Goal: Task Accomplishment & Management: Use online tool/utility

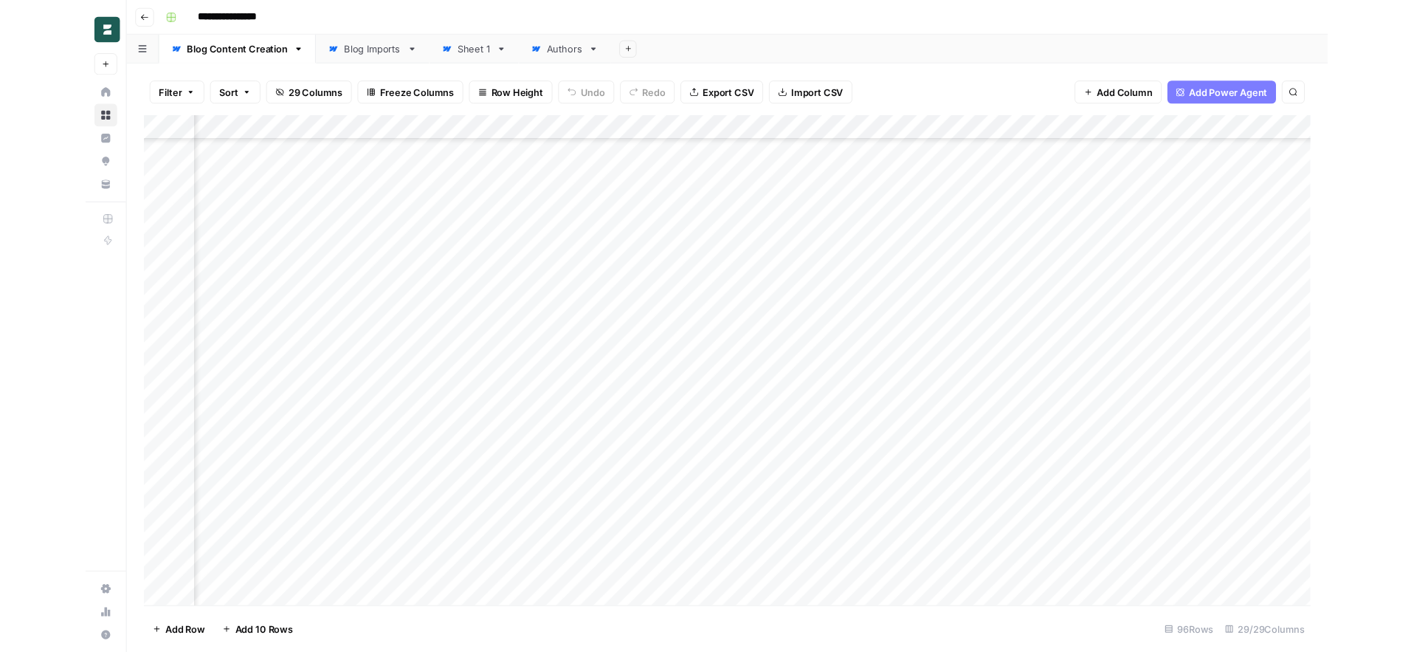
scroll to position [1919, 2542]
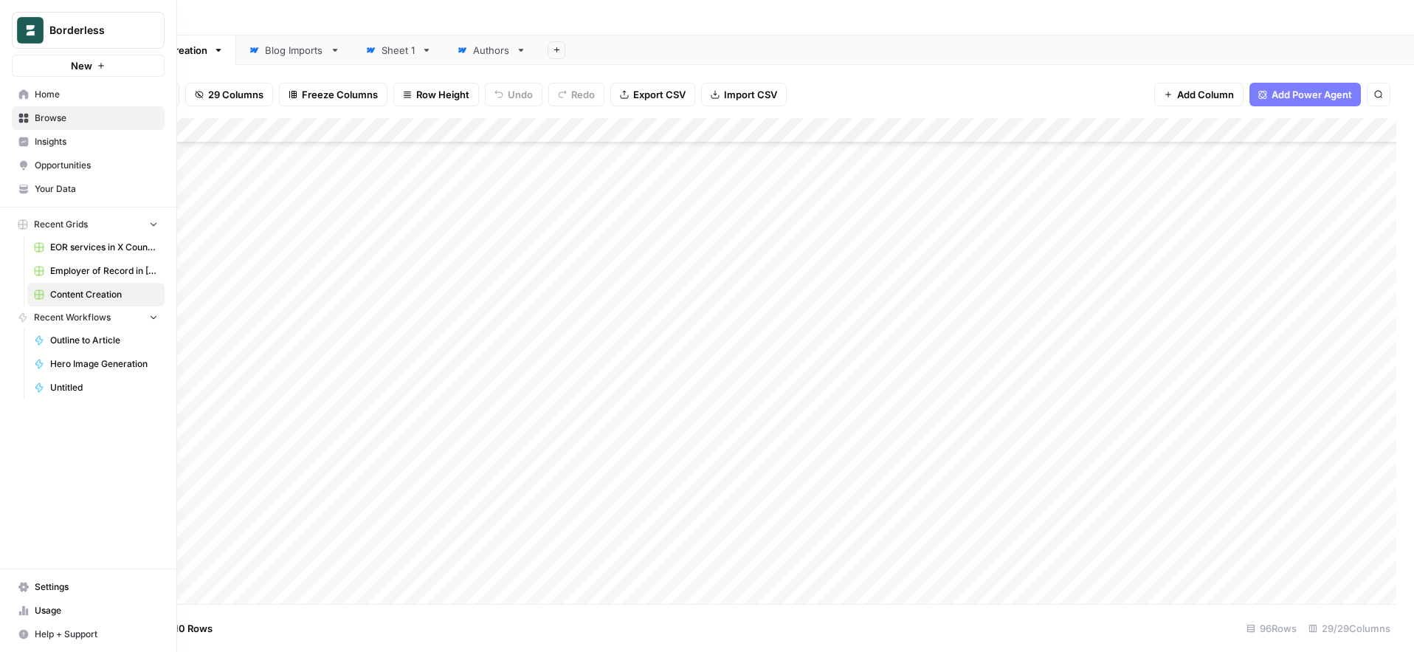
click at [21, 94] on icon at bounding box center [24, 94] width 10 height 10
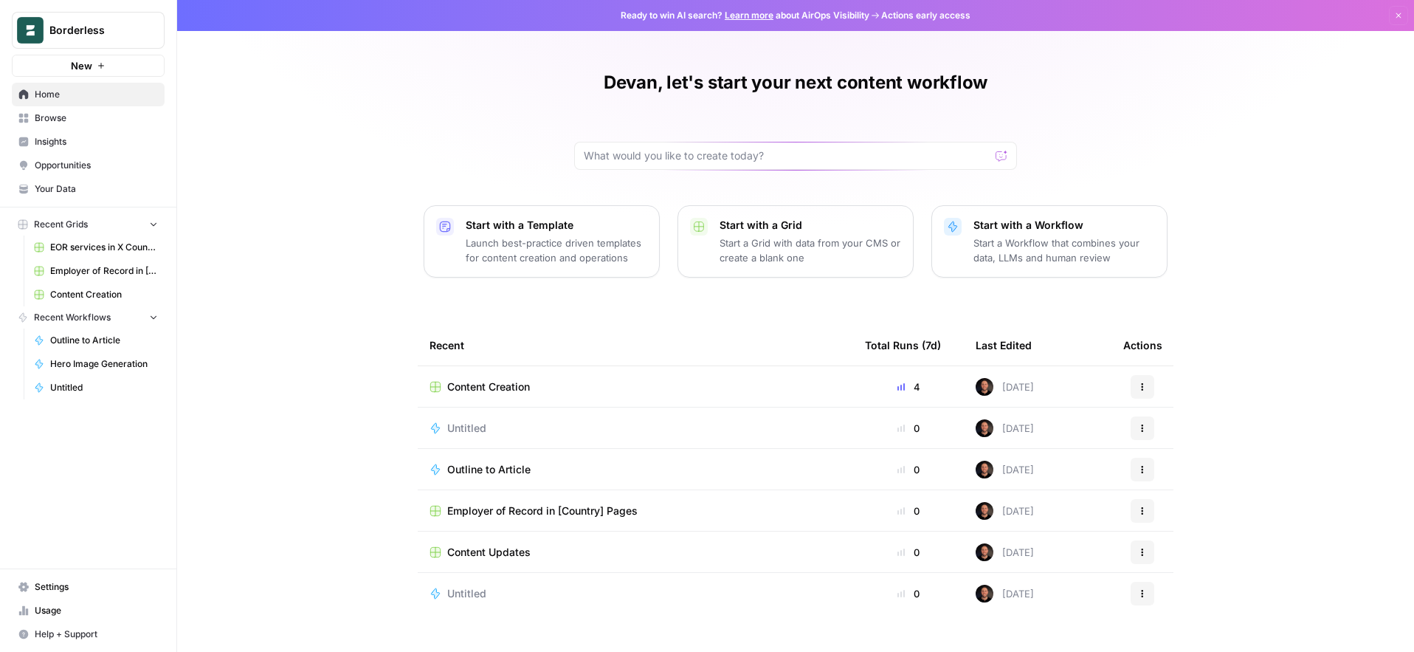
scroll to position [27, 0]
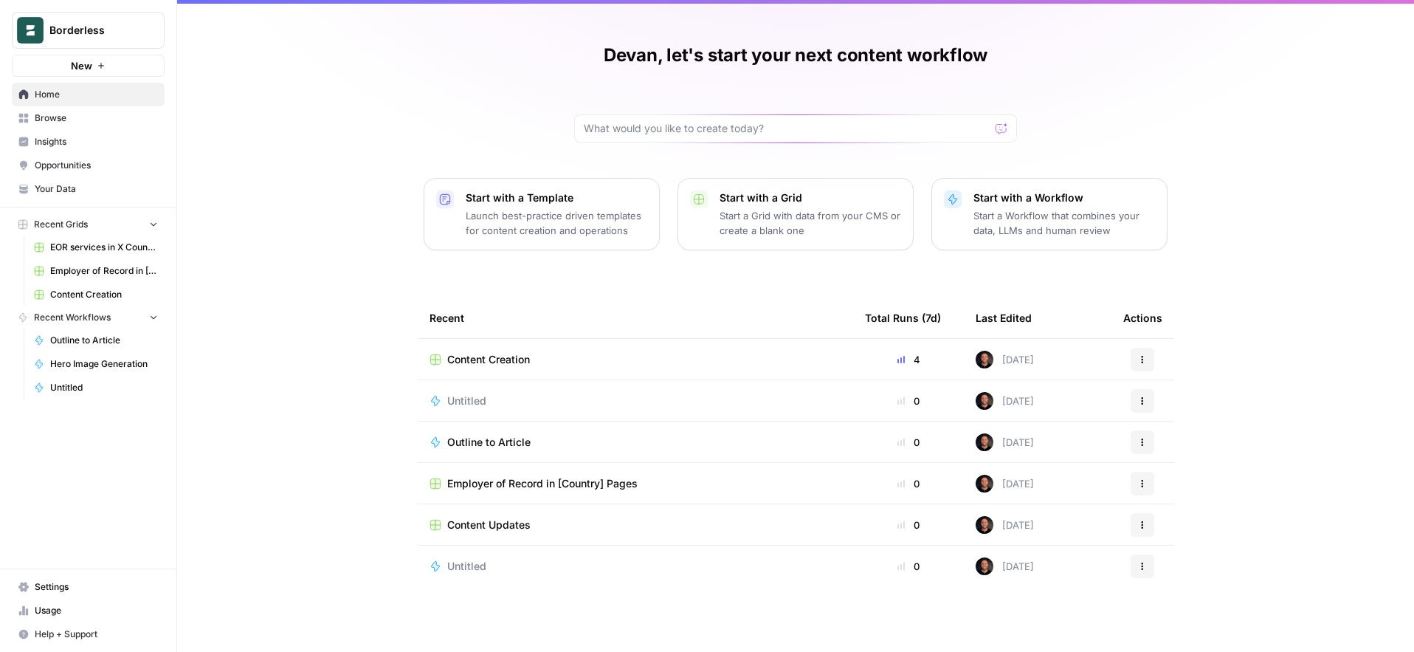
click at [540, 359] on div "Content Creation" at bounding box center [635, 359] width 412 height 15
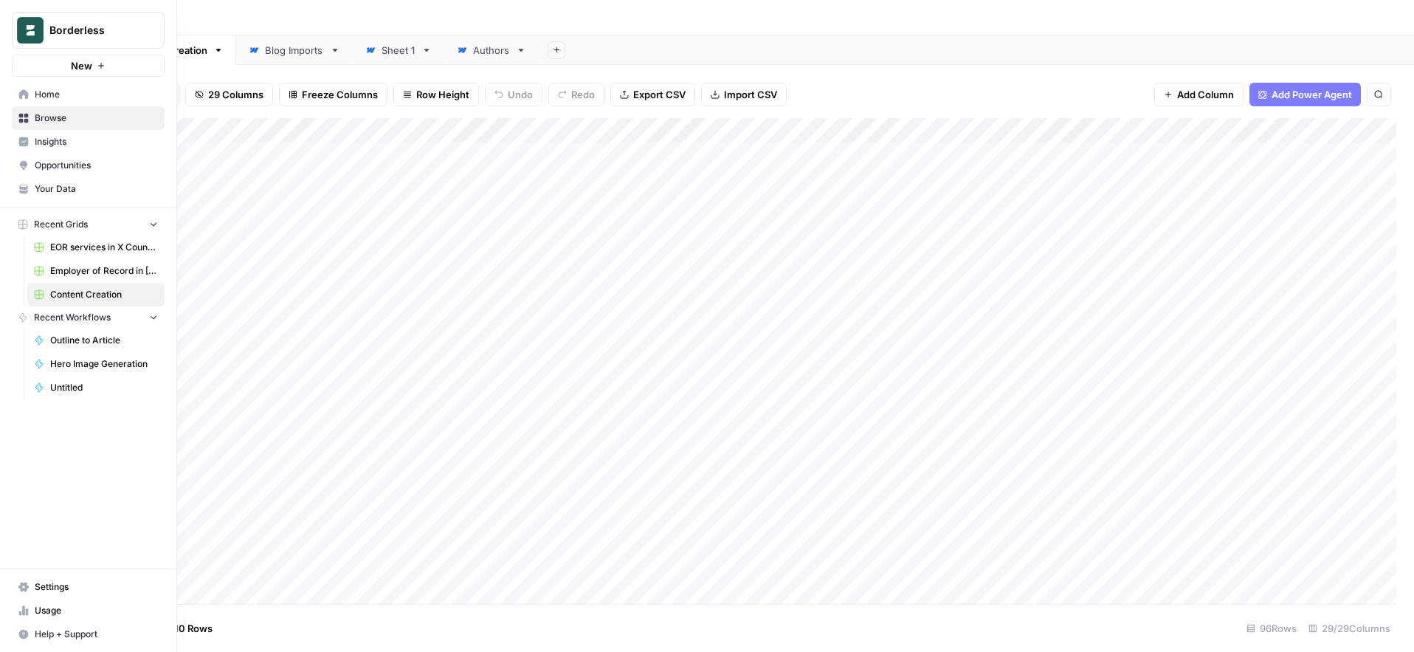
click at [24, 97] on icon at bounding box center [23, 94] width 10 height 10
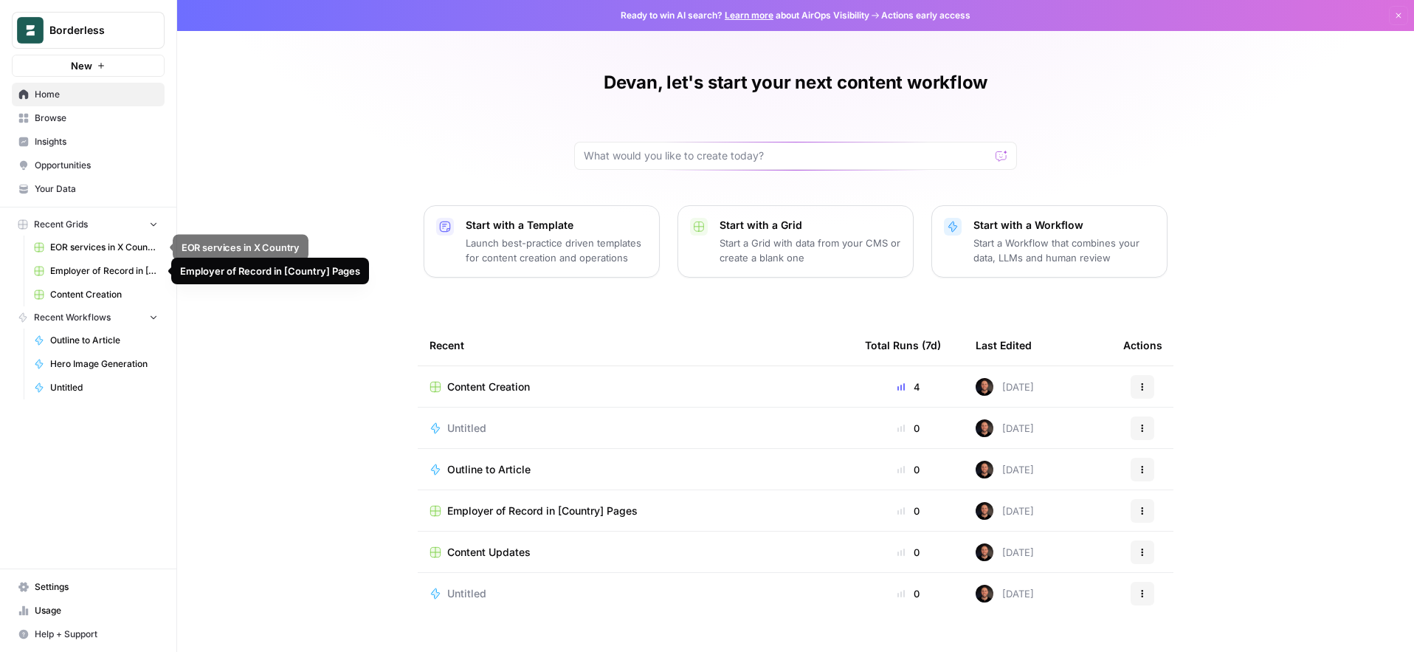
click at [106, 249] on span "EOR services in X Country" at bounding box center [104, 247] width 108 height 13
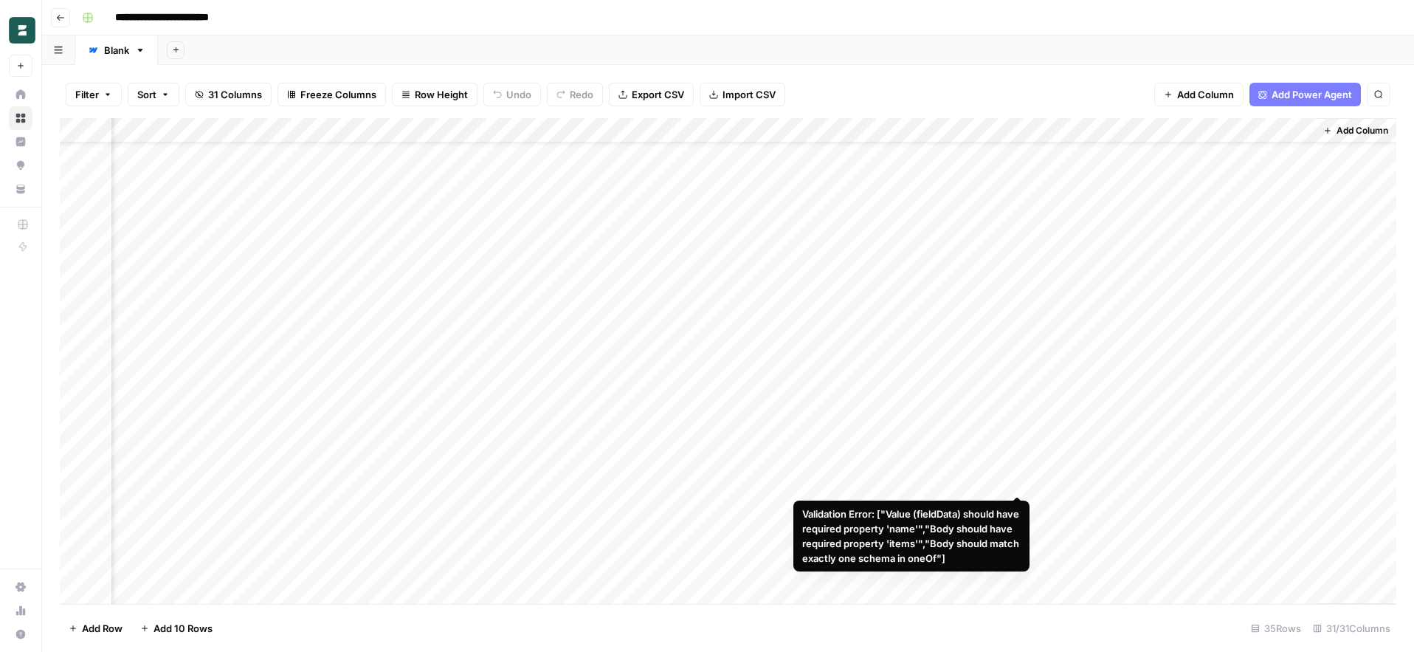
scroll to position [0, 3077]
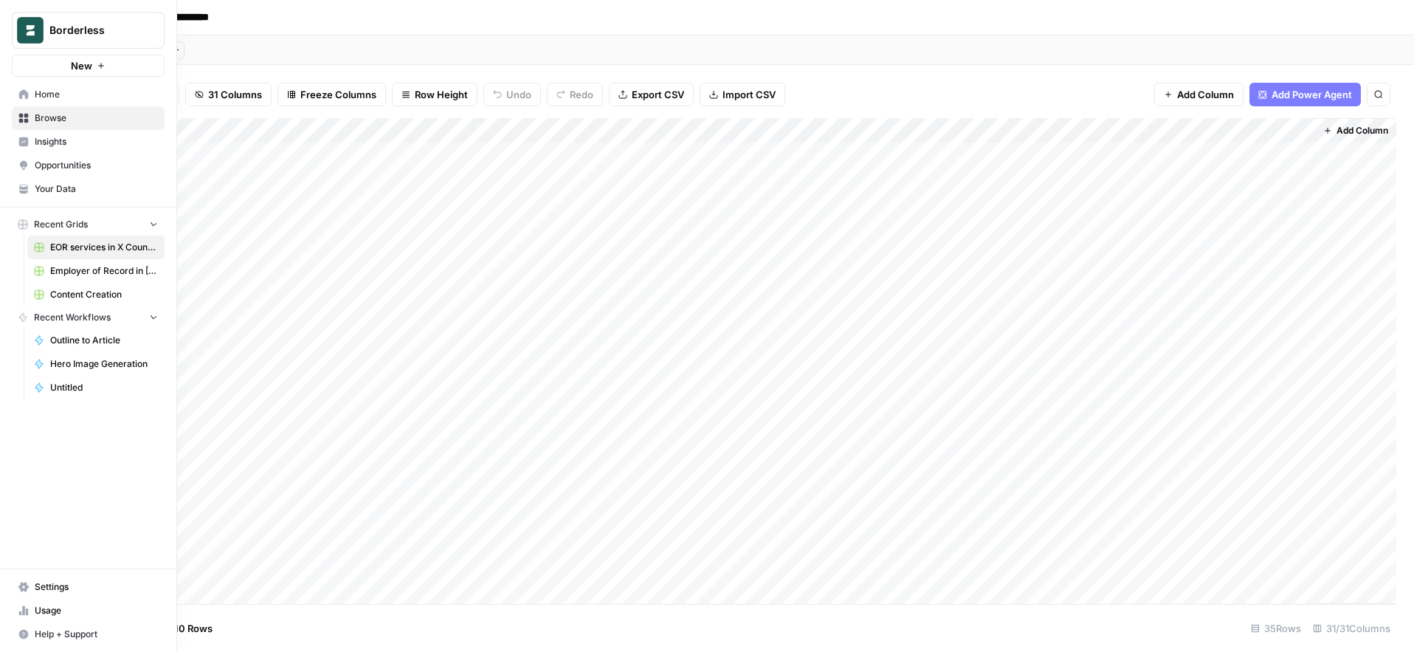
click at [24, 96] on icon at bounding box center [23, 94] width 10 height 10
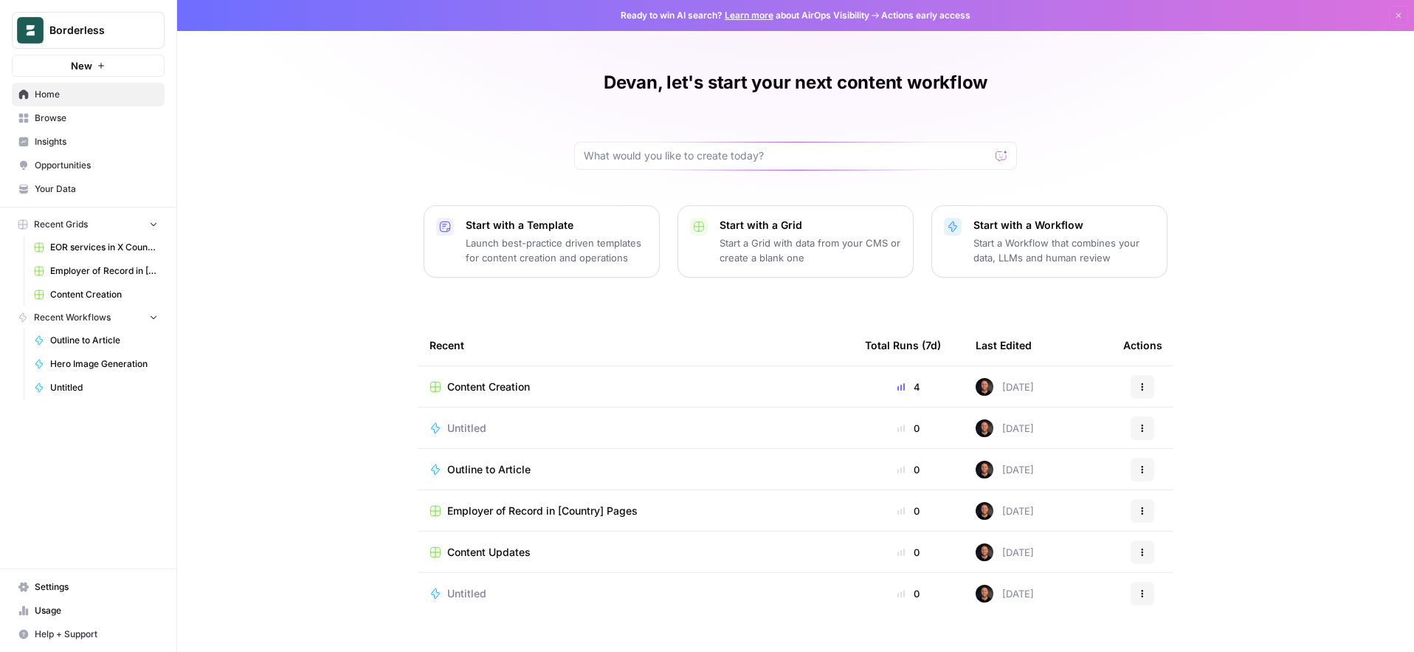
scroll to position [27, 0]
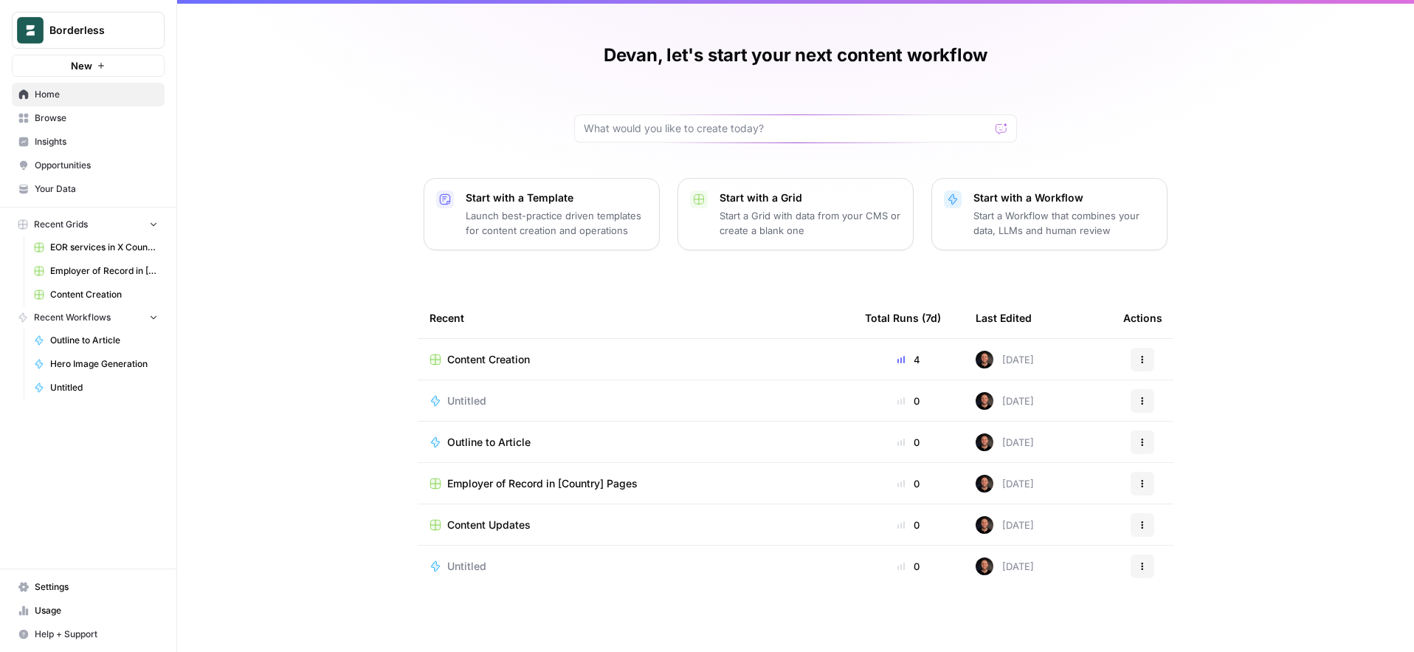
click at [525, 407] on div "Untitled" at bounding box center [635, 400] width 412 height 15
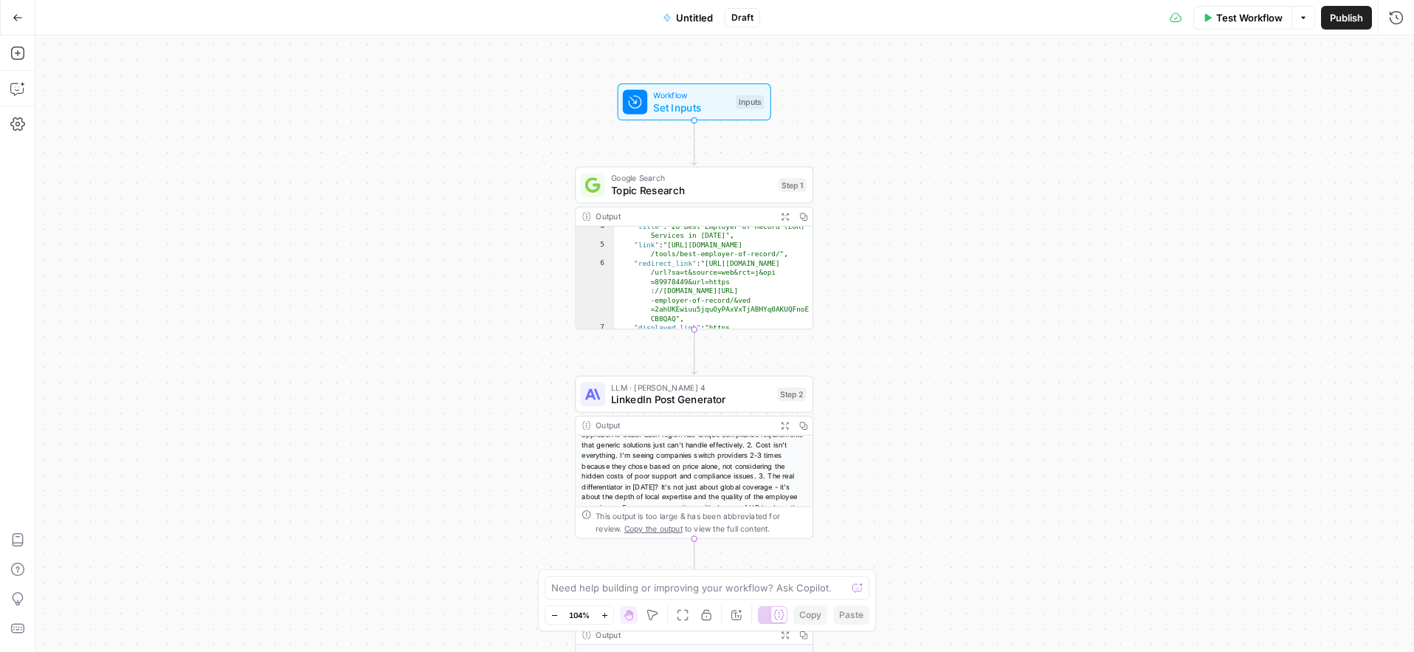
scroll to position [92, 0]
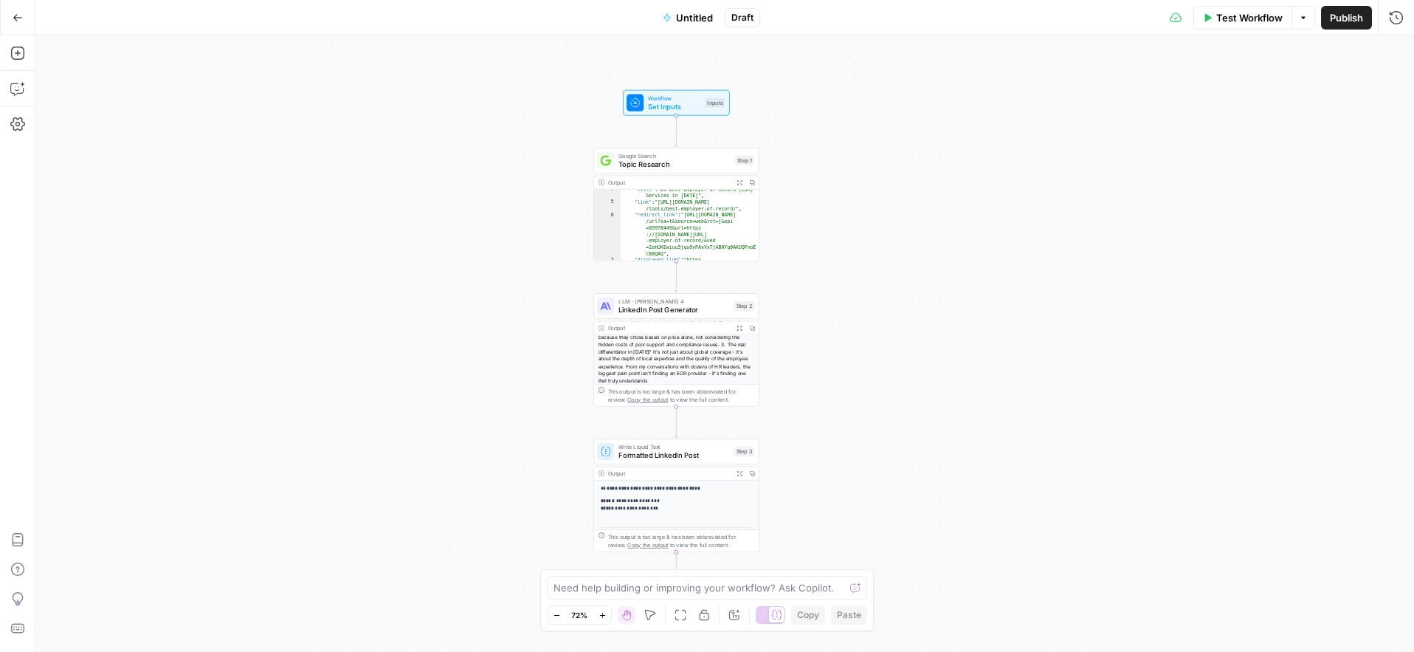
click at [1246, 15] on span "Test Workflow" at bounding box center [1249, 17] width 66 height 15
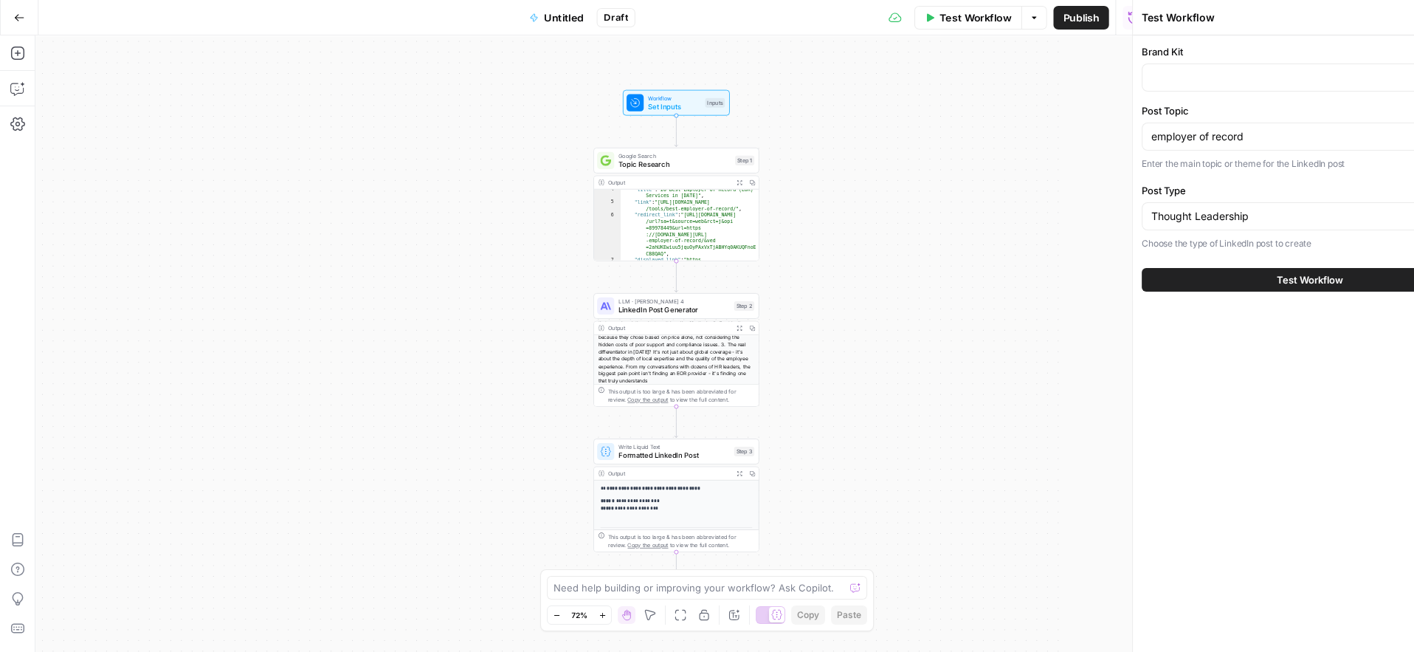
type input "Borderless AI"
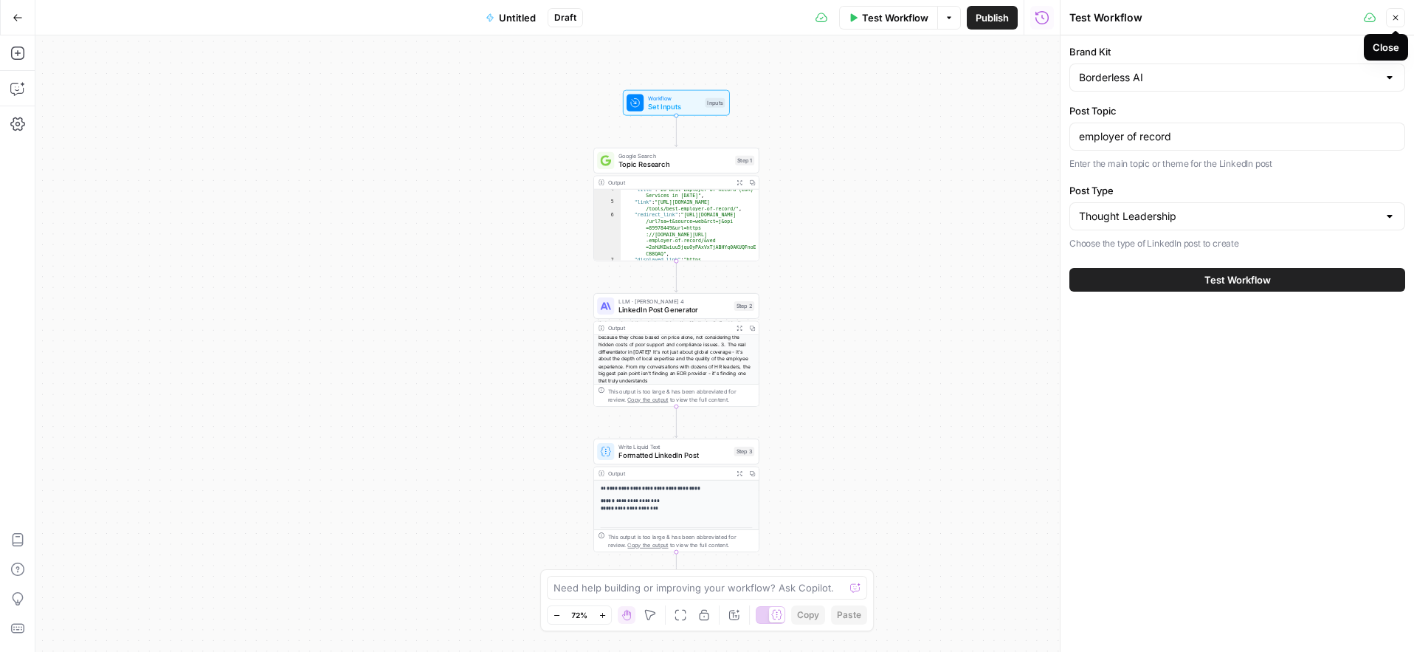
click at [1400, 21] on button "Close" at bounding box center [1395, 17] width 19 height 19
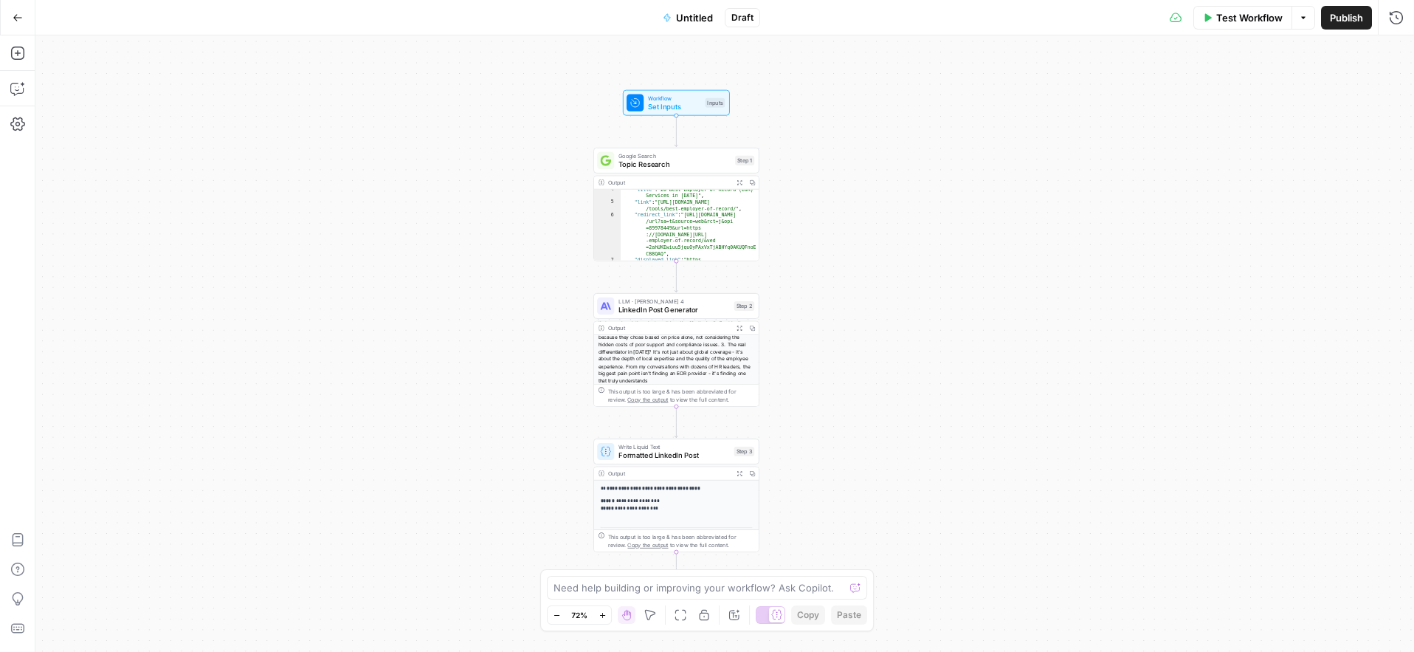
click at [696, 20] on span "Untitled" at bounding box center [694, 17] width 37 height 15
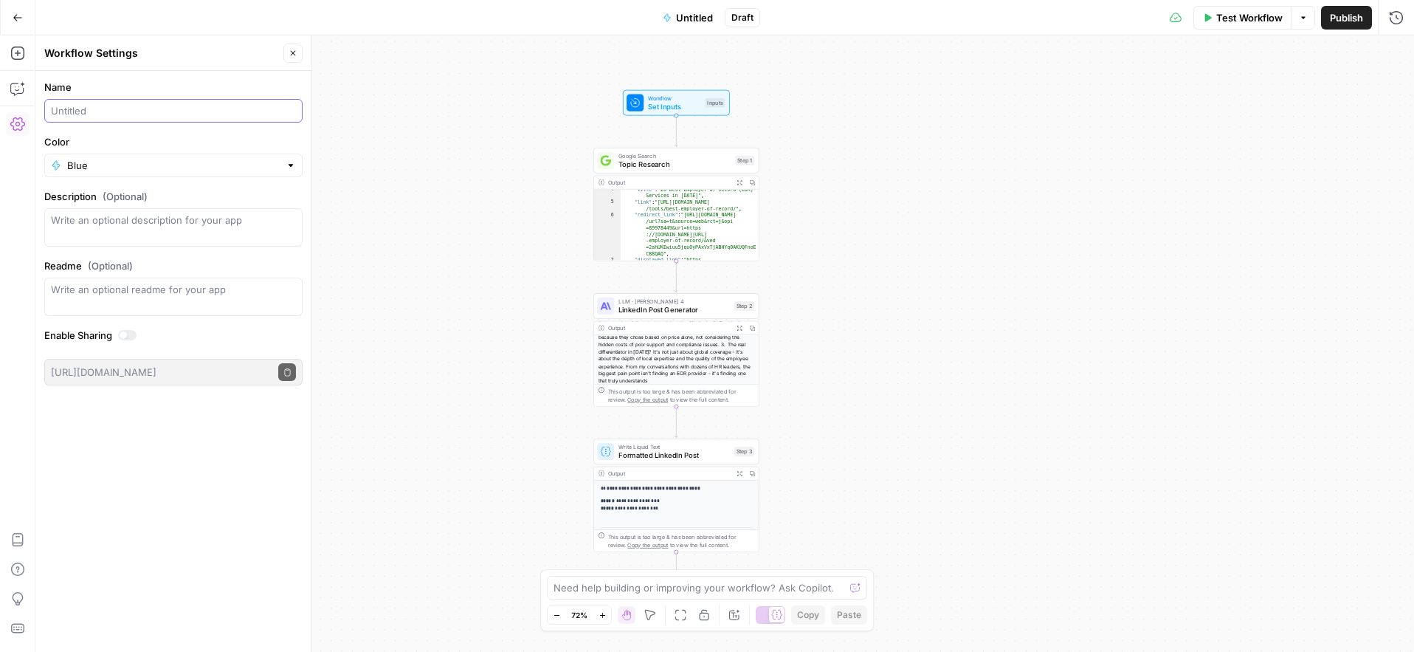
click at [170, 114] on input "Name" at bounding box center [173, 110] width 245 height 15
type input "LinkedIN Posting"
click at [421, 125] on div "**********" at bounding box center [724, 343] width 1378 height 616
click at [478, 132] on div "**********" at bounding box center [724, 343] width 1378 height 616
click at [18, 53] on icon "button" at bounding box center [16, 52] width 13 height 13
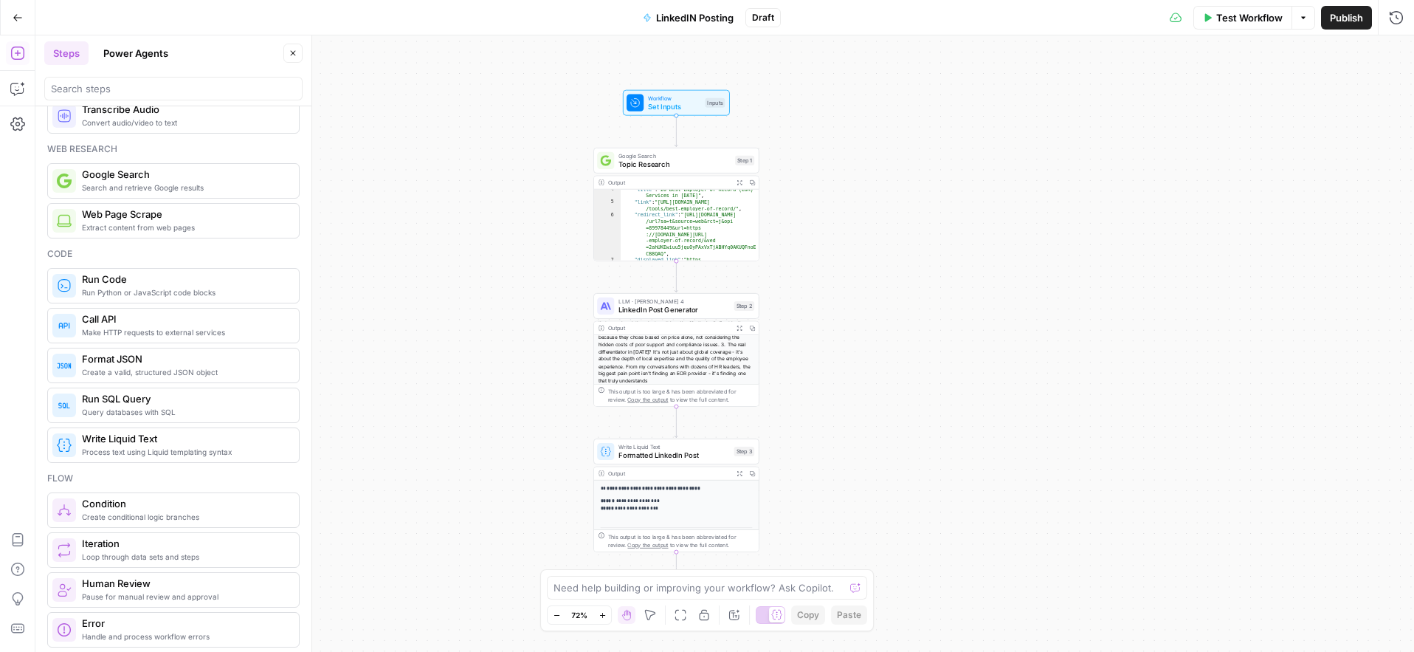
scroll to position [0, 0]
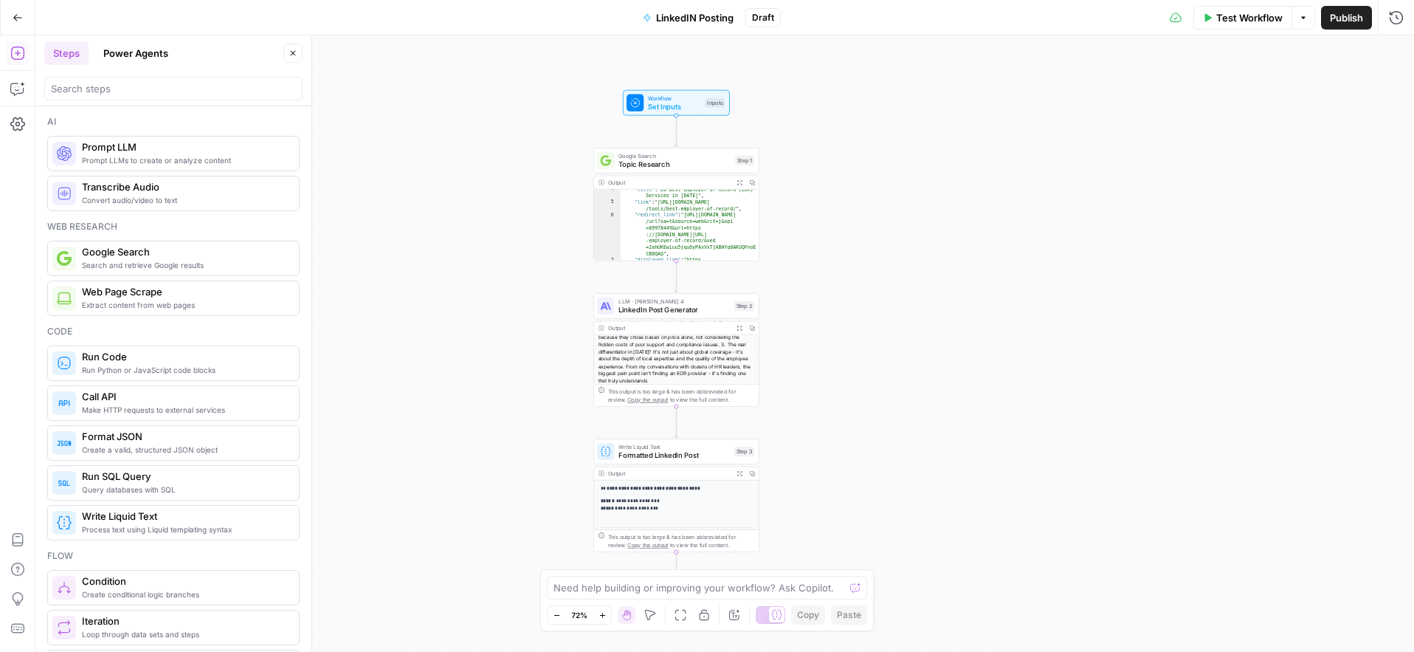
click at [145, 55] on button "Power Agents" at bounding box center [135, 53] width 83 height 24
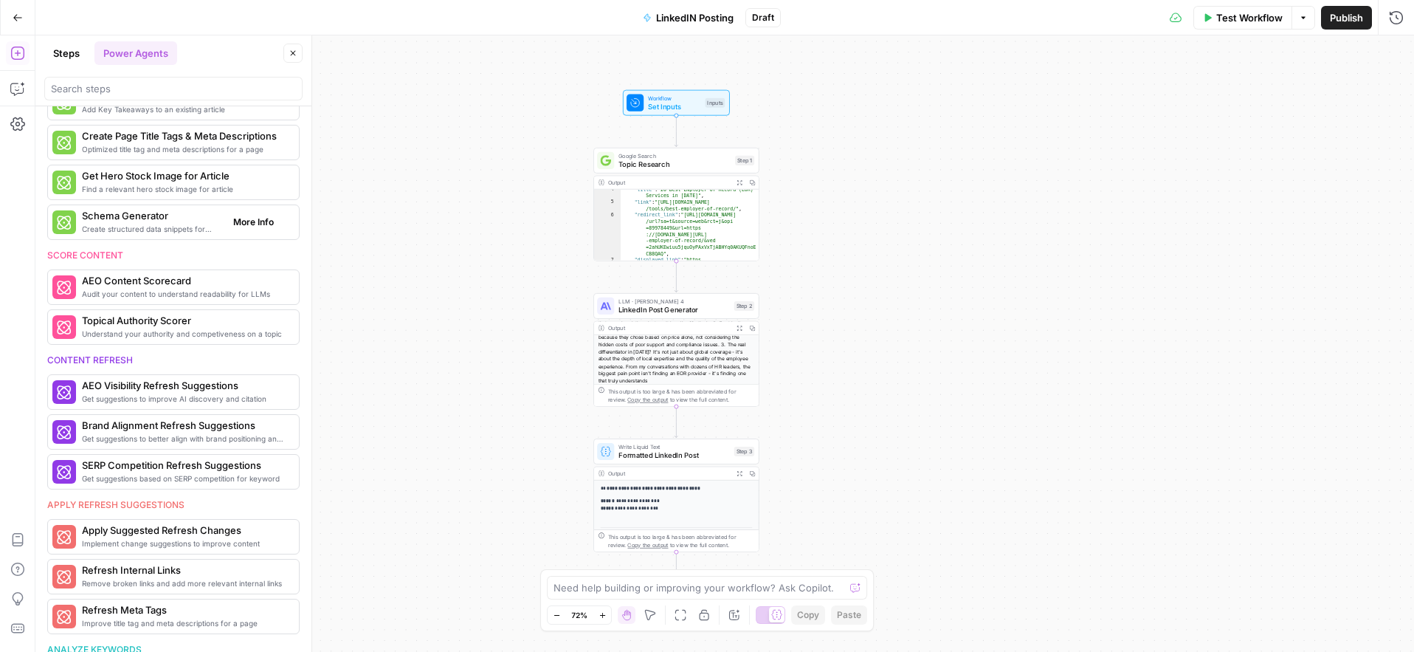
scroll to position [421, 0]
click at [62, 50] on button "Steps" at bounding box center [66, 53] width 44 height 24
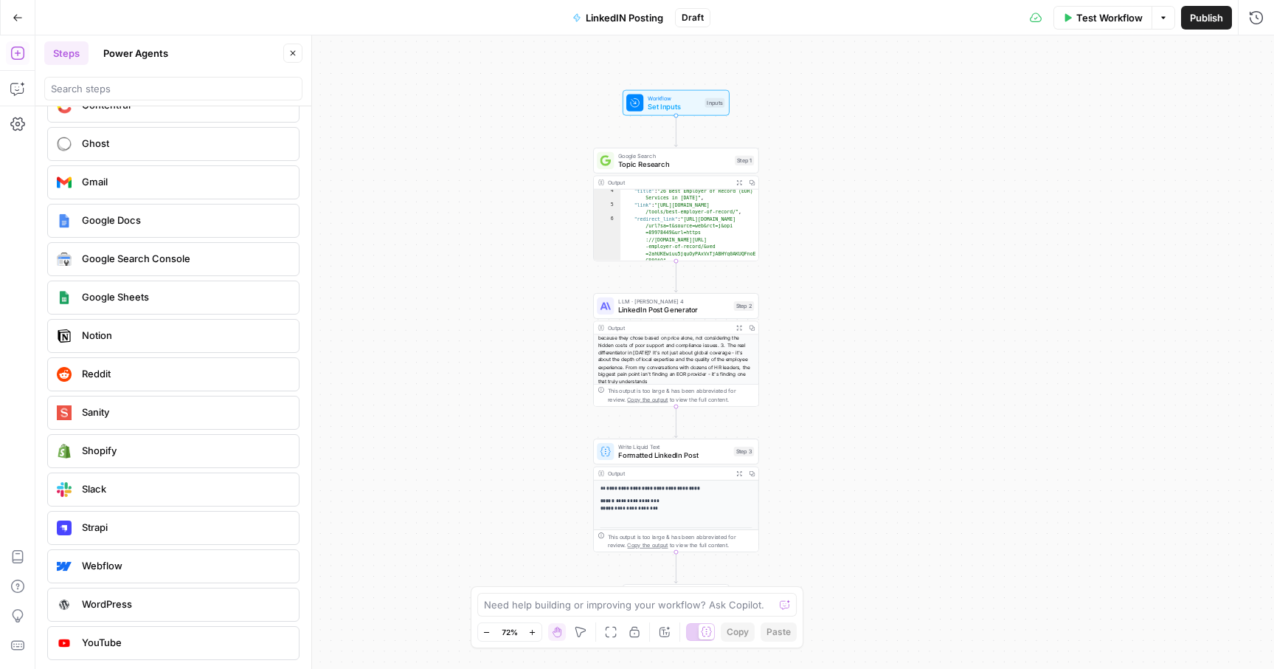
scroll to position [2693, 0]
